Goal: Task Accomplishment & Management: Manage account settings

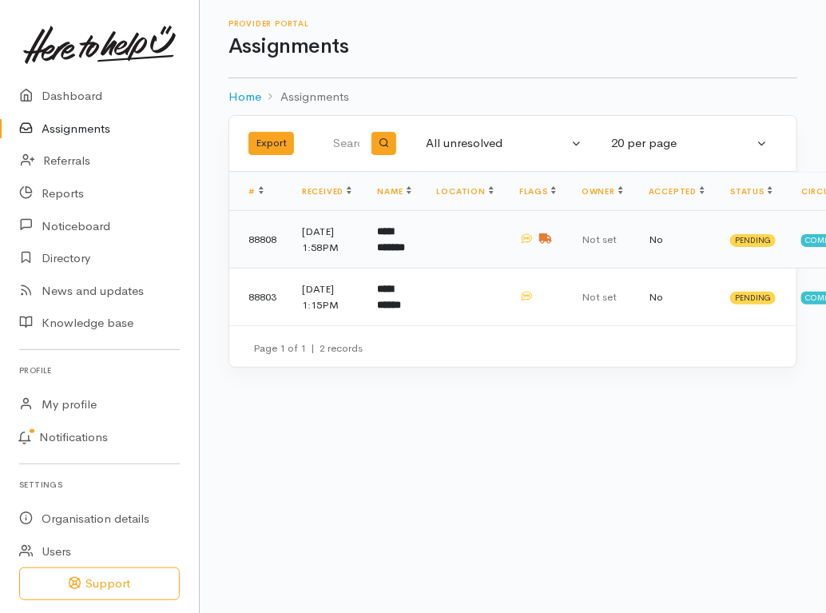
click at [377, 248] on td "**********" at bounding box center [393, 240] width 59 height 58
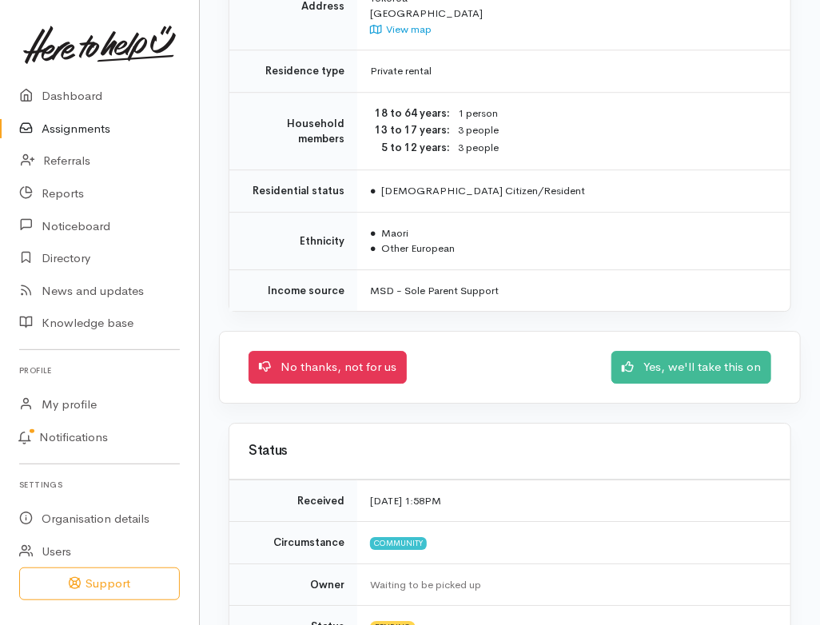
scroll to position [1521, 0]
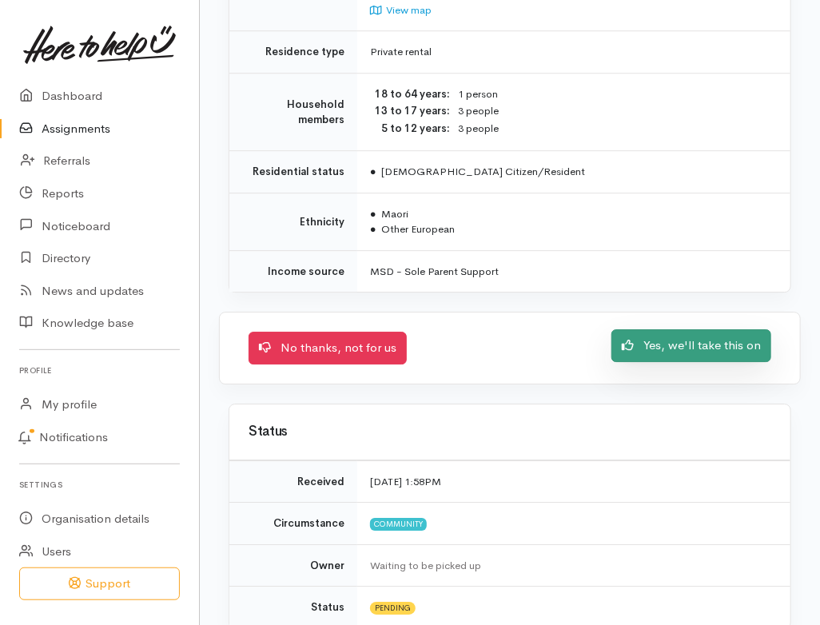
click at [703, 329] on link "Yes, we'll take this on" at bounding box center [691, 345] width 160 height 33
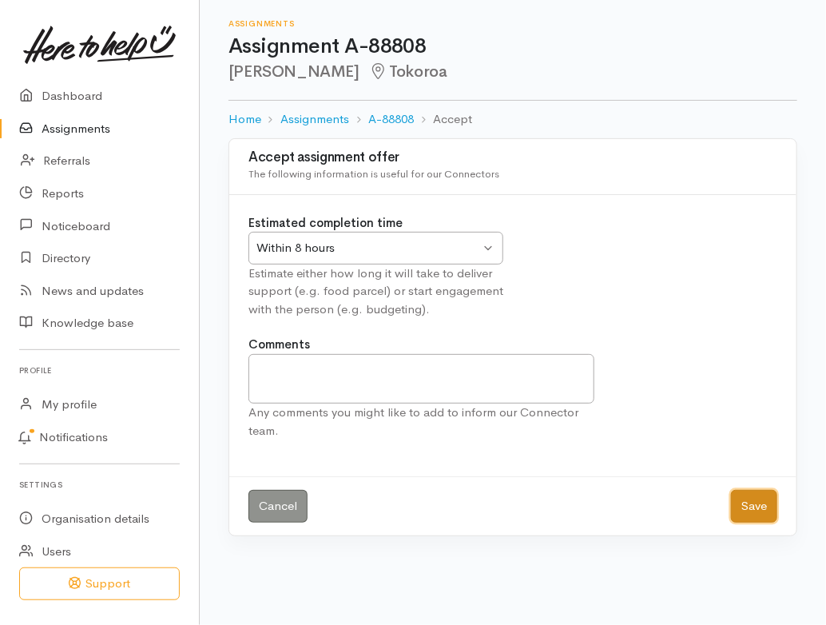
click at [766, 512] on button "Save" at bounding box center [754, 506] width 46 height 33
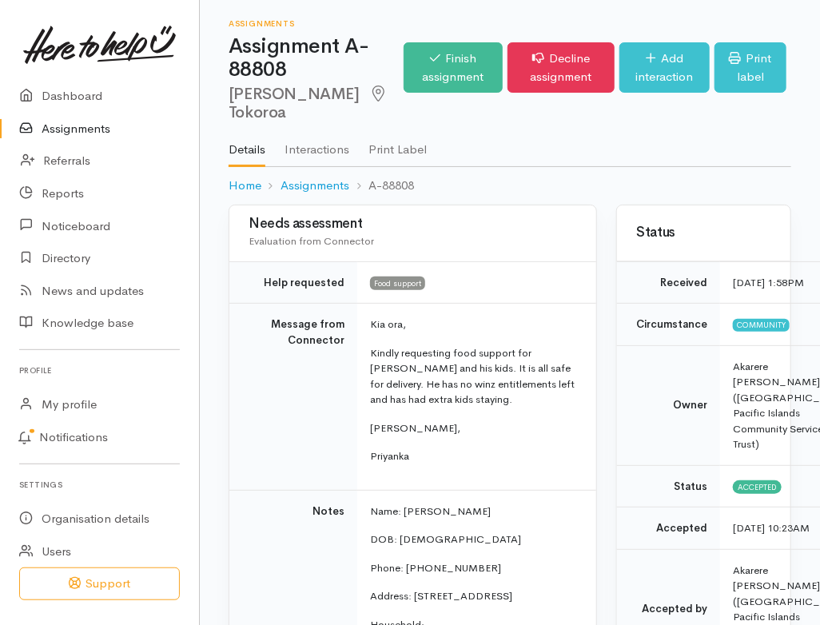
click at [76, 129] on link "Assignments" at bounding box center [99, 129] width 199 height 33
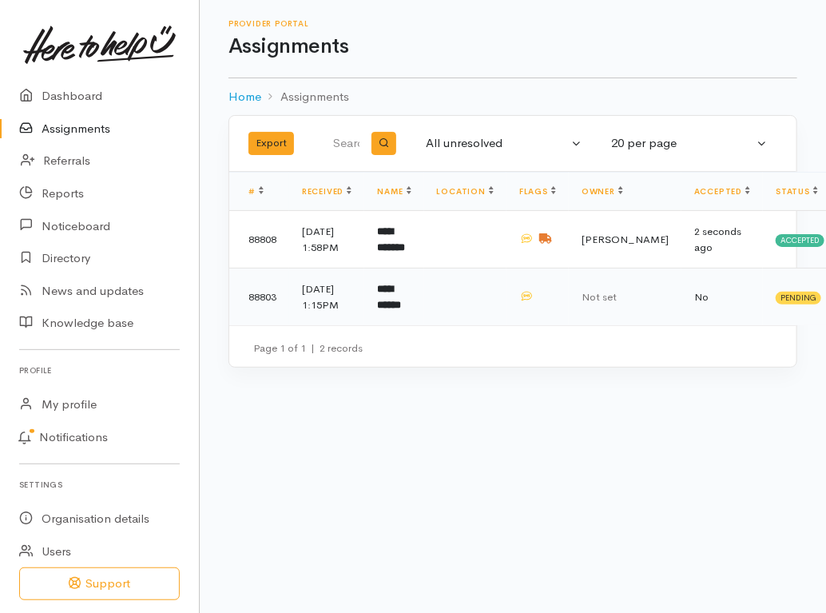
click at [494, 323] on td at bounding box center [465, 297] width 82 height 58
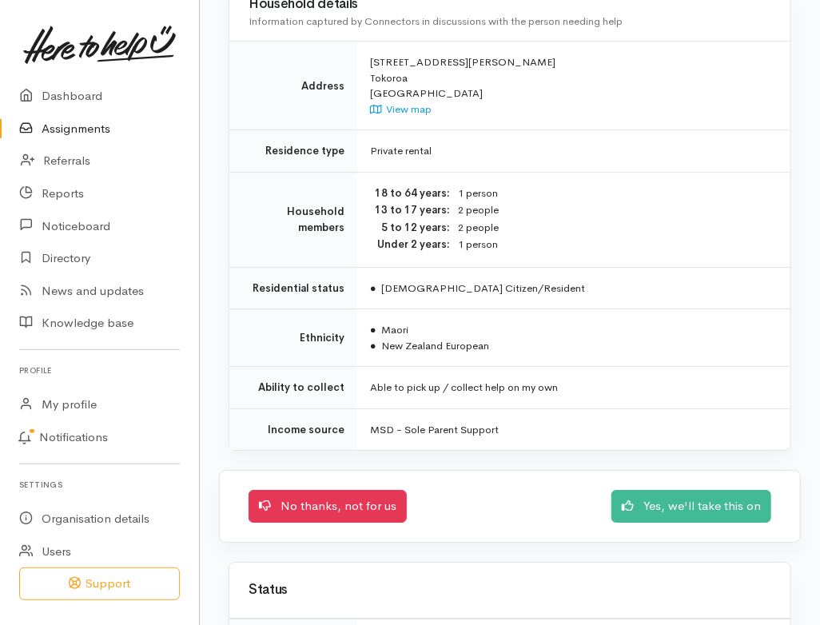
scroll to position [1660, 0]
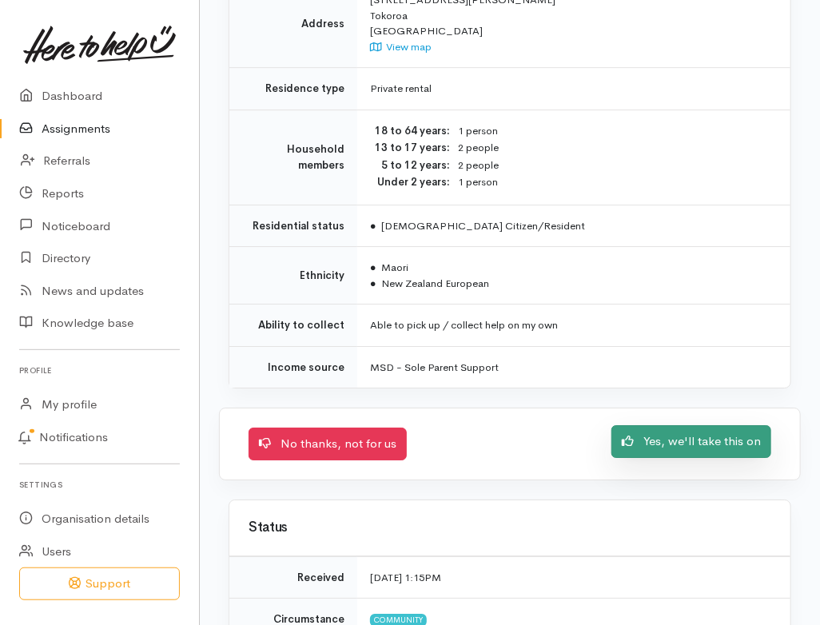
click at [674, 425] on link "Yes, we'll take this on" at bounding box center [691, 441] width 160 height 33
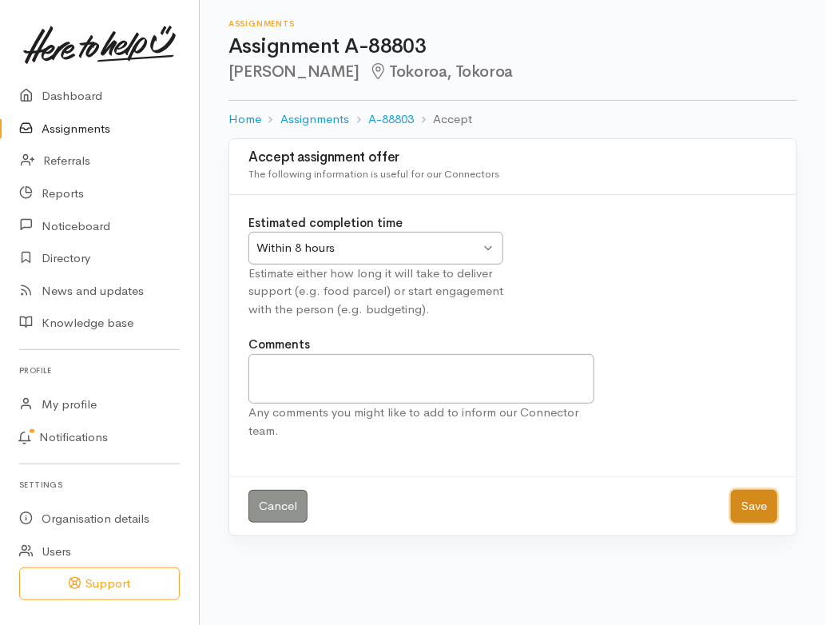
click at [746, 505] on button "Save" at bounding box center [754, 506] width 46 height 33
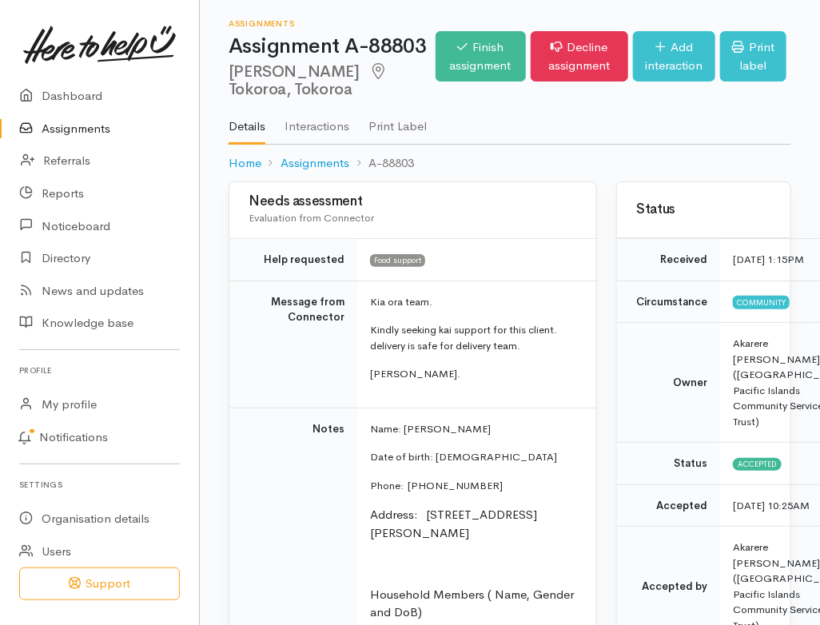
click at [86, 123] on link "Assignments" at bounding box center [99, 129] width 199 height 33
